Goal: Information Seeking & Learning: Learn about a topic

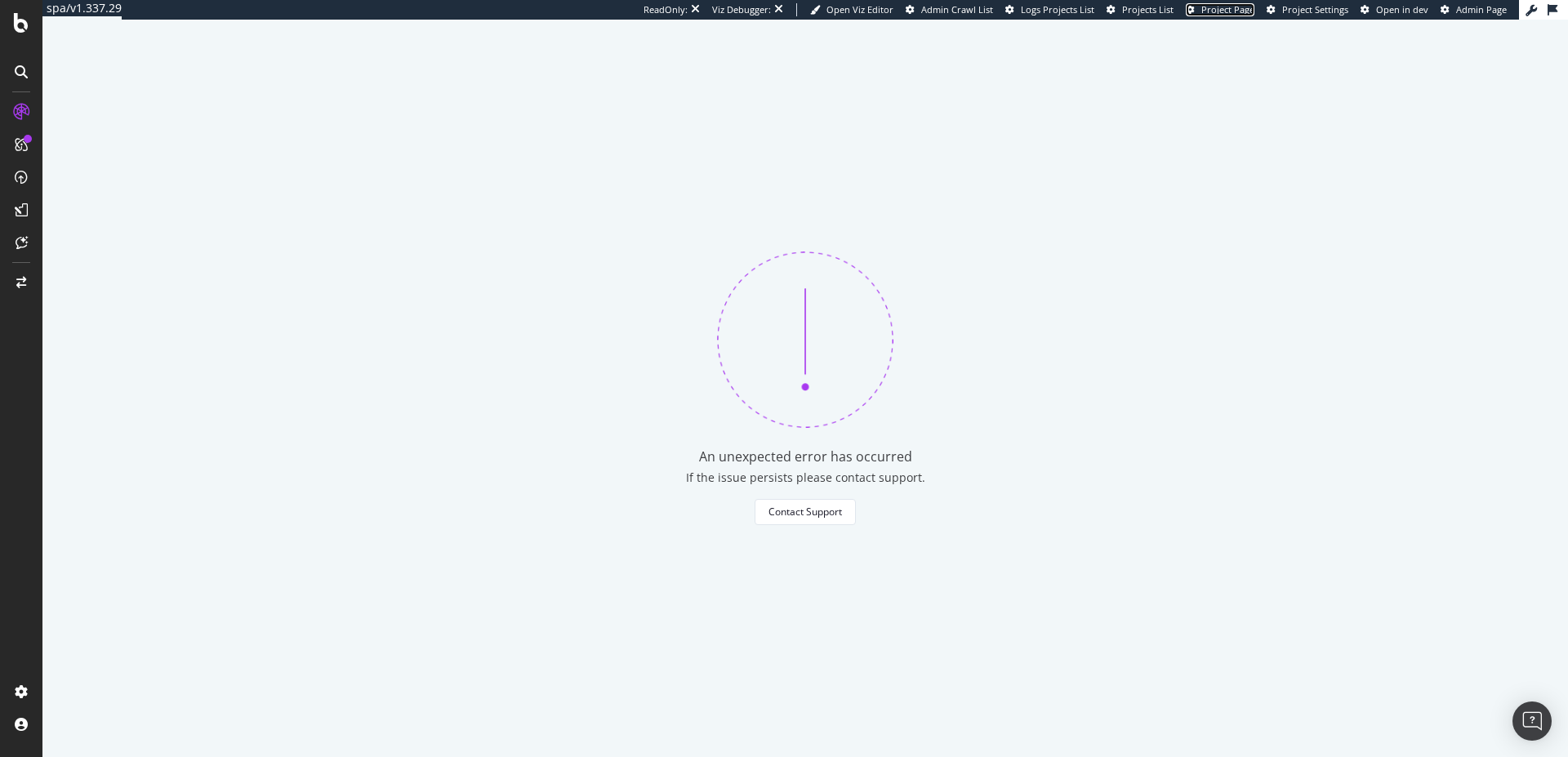
click at [1234, 9] on span "Project Page" at bounding box center [1228, 10] width 54 height 13
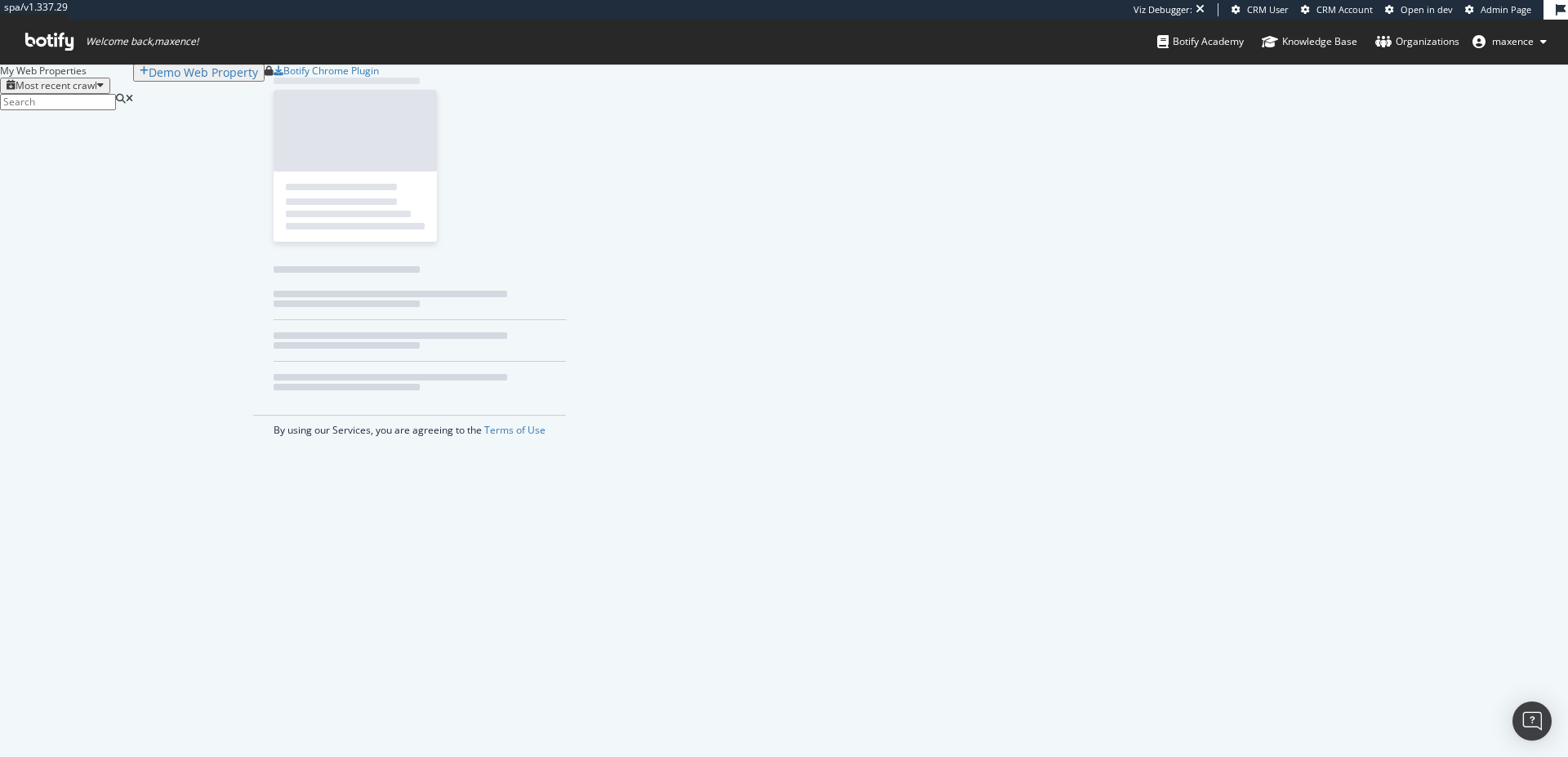
scroll to position [745, 1544]
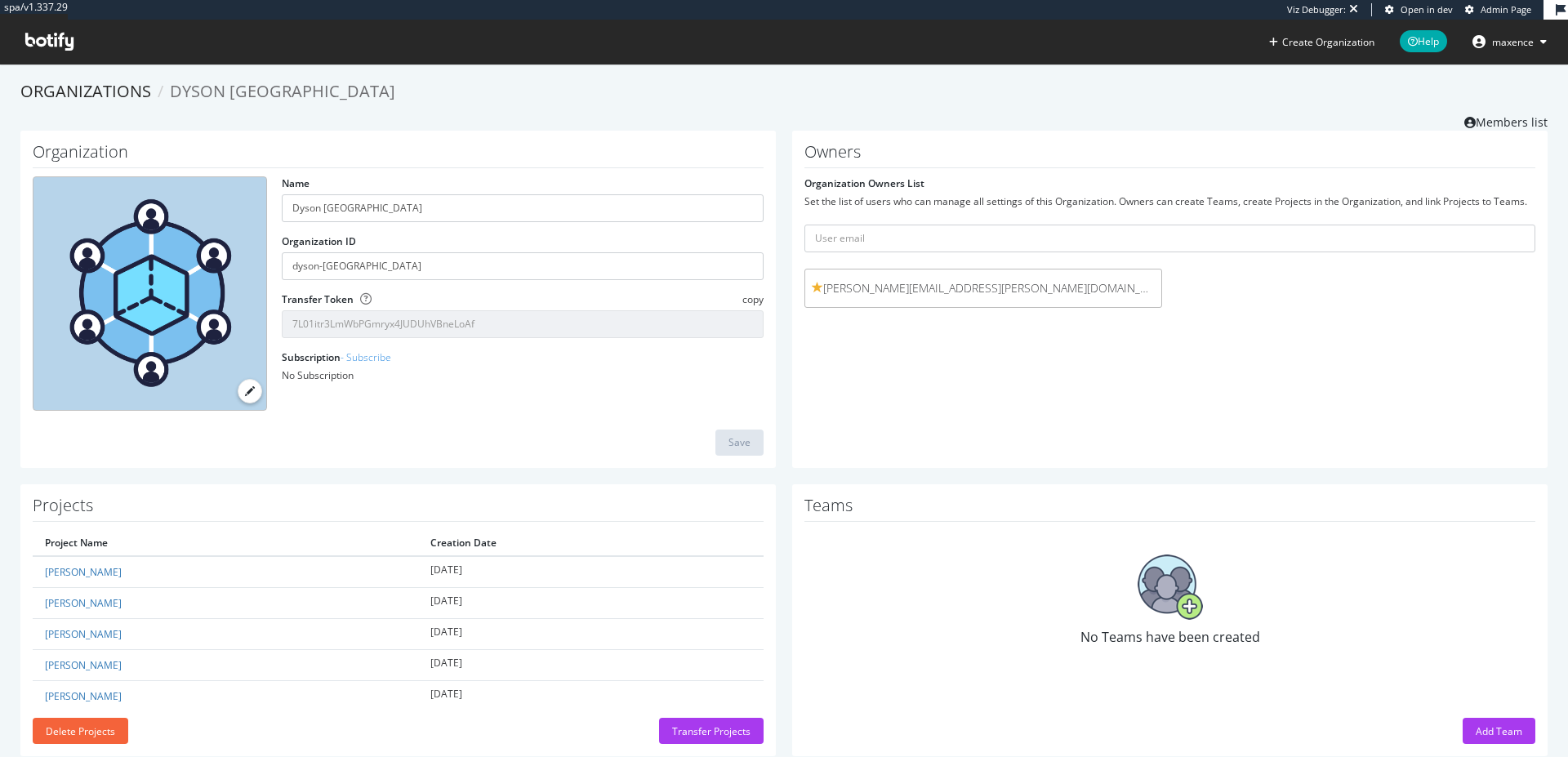
scroll to position [30, 0]
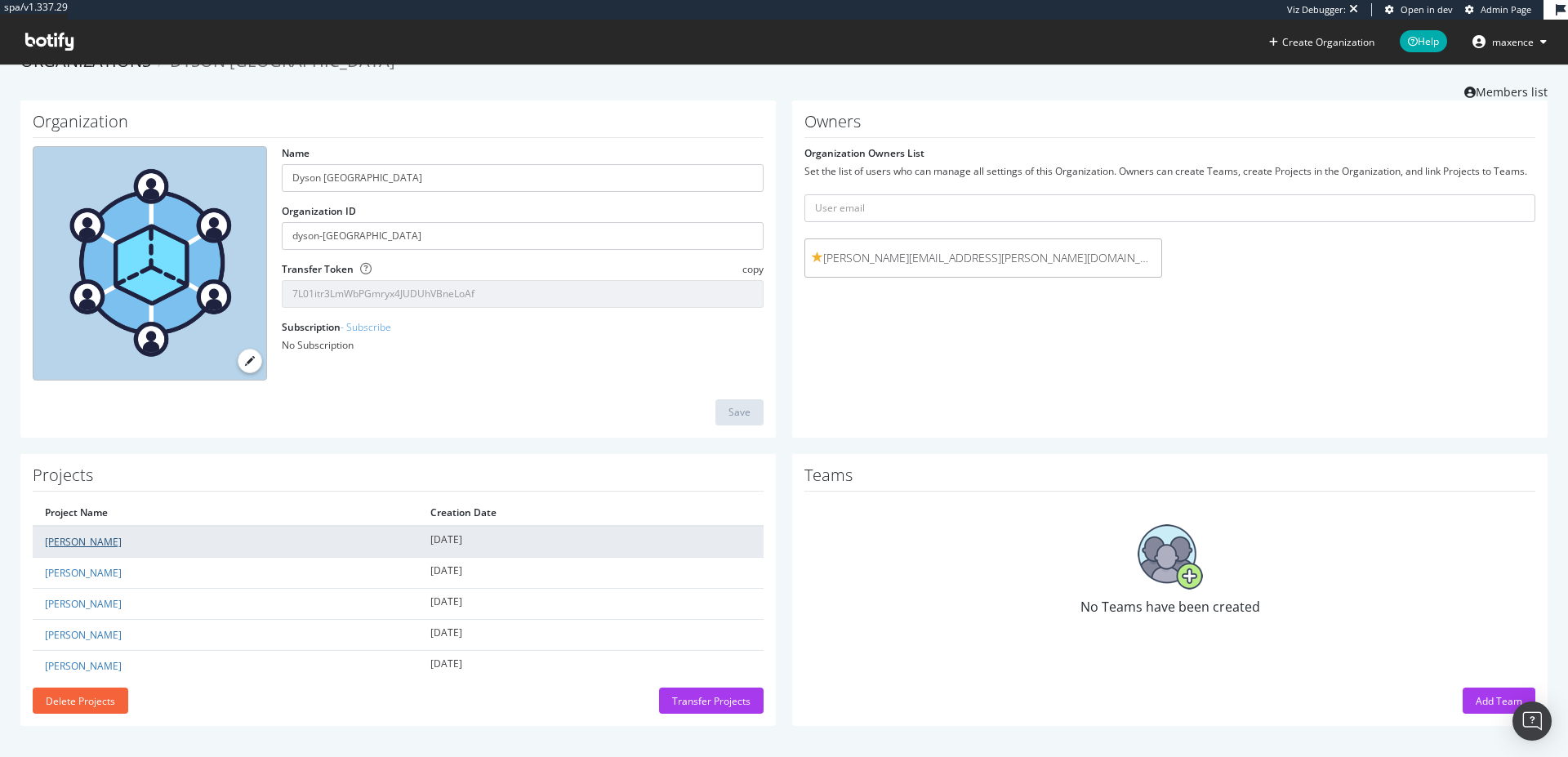
click at [73, 545] on link "Dyson ES" at bounding box center [83, 542] width 77 height 14
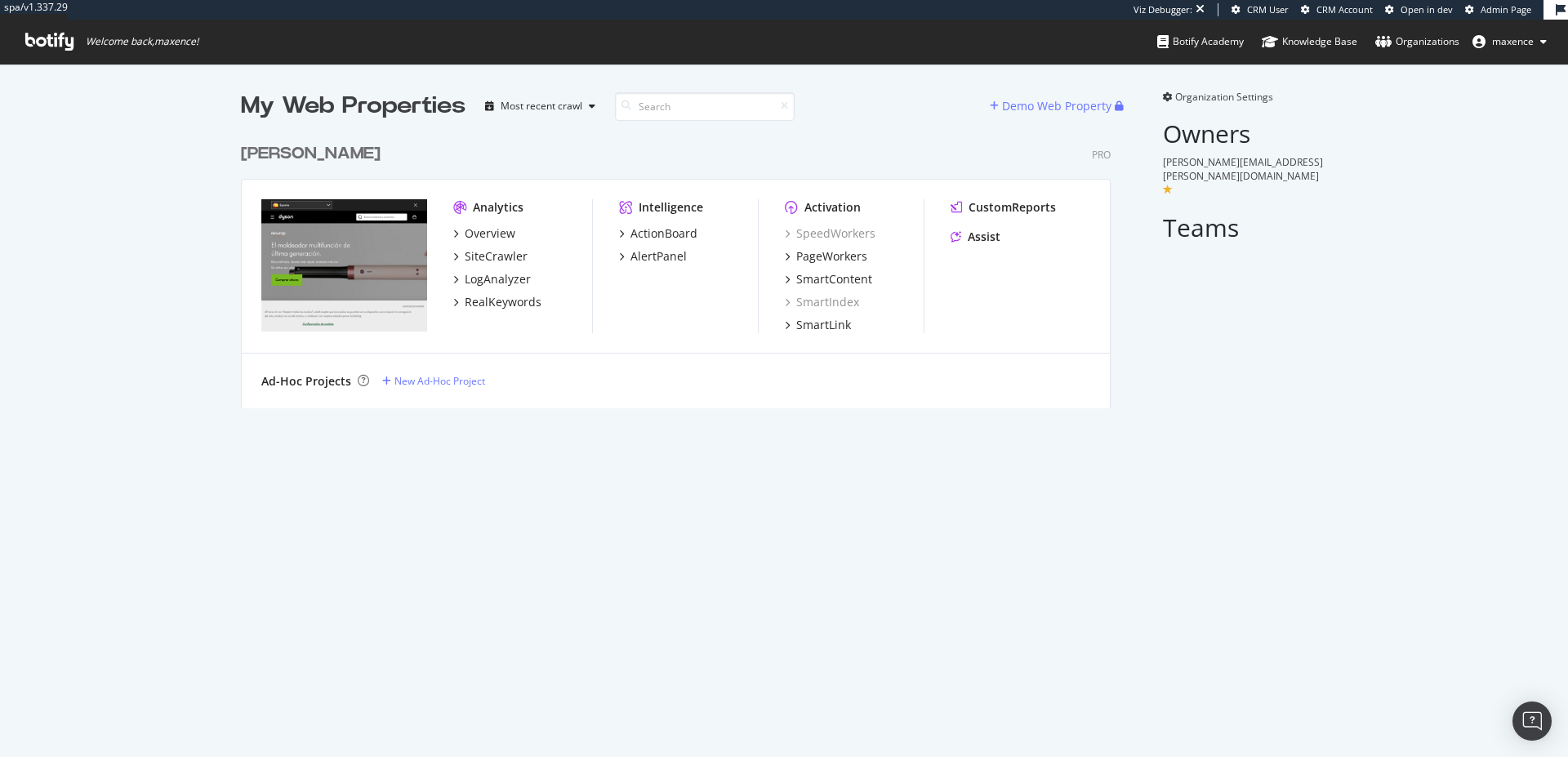
scroll to position [274, 870]
click at [292, 155] on div "Dyson ES" at bounding box center [311, 154] width 140 height 24
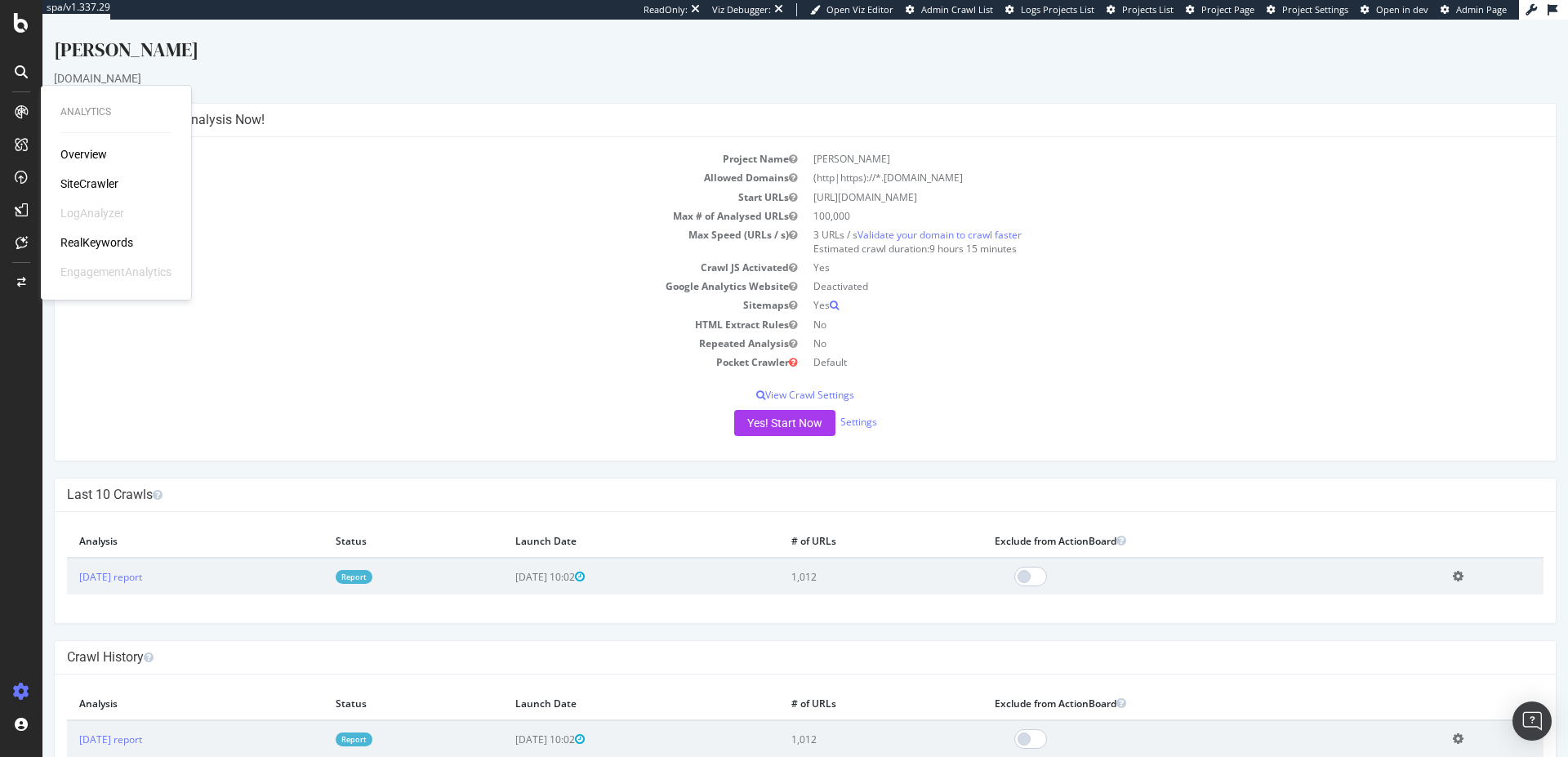
click at [32, 119] on div at bounding box center [21, 112] width 26 height 26
